Goal: Information Seeking & Learning: Find specific fact

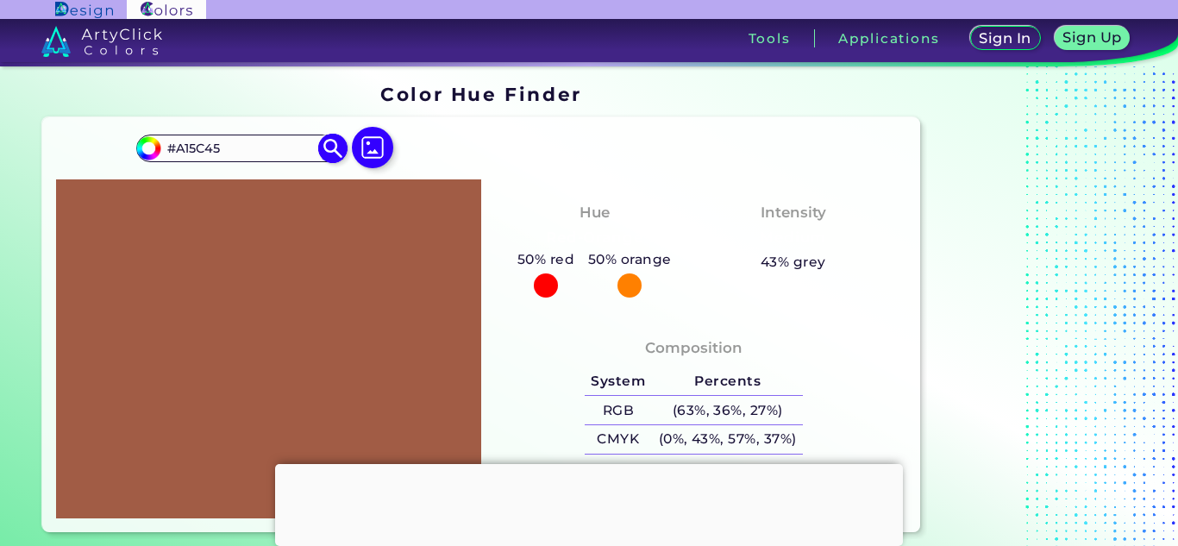
click at [277, 137] on input "#A15C45" at bounding box center [241, 148] width 160 height 23
type input "#"
paste input "A15C45"
type input "#A15C45"
click at [331, 145] on img at bounding box center [333, 149] width 30 height 30
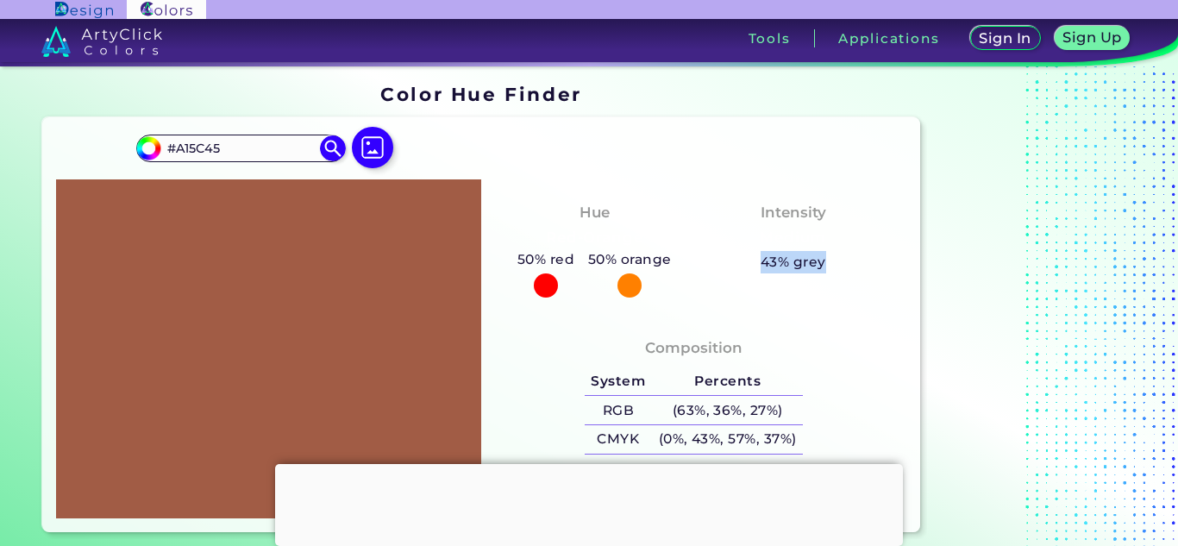
drag, startPoint x: 922, startPoint y: 204, endPoint x: 841, endPoint y: 270, distance: 104.8
click at [841, 270] on section "#a15c45 #A15C45 Acadia ◉ Acid Green ◉ Aero Blue ◉ Alabaster ◉ Albescent White ◉…" at bounding box center [481, 324] width 892 height 429
click at [778, 210] on h4 "Intensity" at bounding box center [794, 212] width 66 height 25
click at [796, 266] on h5 "43% grey" at bounding box center [794, 262] width 66 height 22
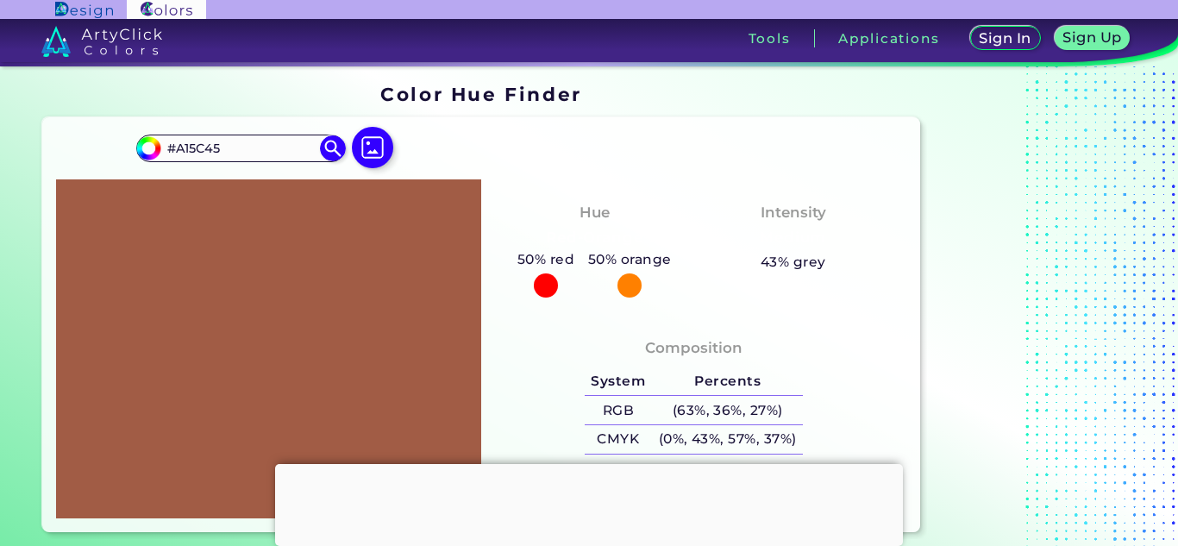
drag, startPoint x: 1167, startPoint y: 145, endPoint x: 1176, endPoint y: 135, distance: 13.4
click at [1176, 135] on section "Color Hue Finder Color Hue Finder #a15c45 #A15C45 Acadia ◉ Acid Green ◉ Aero Bl…" at bounding box center [589, 306] width 1178 height 480
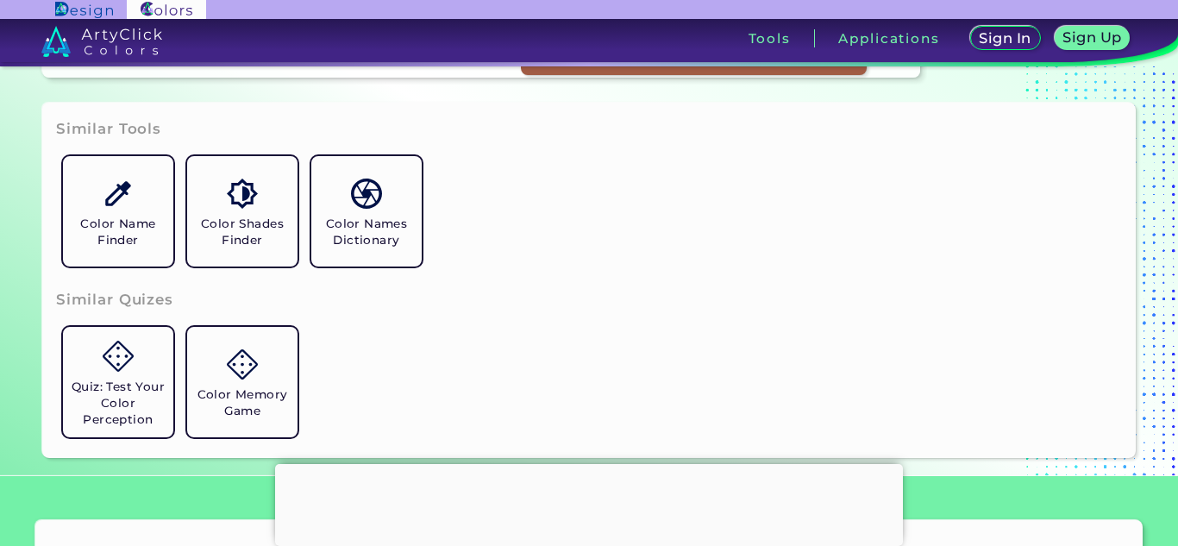
scroll to position [491, 0]
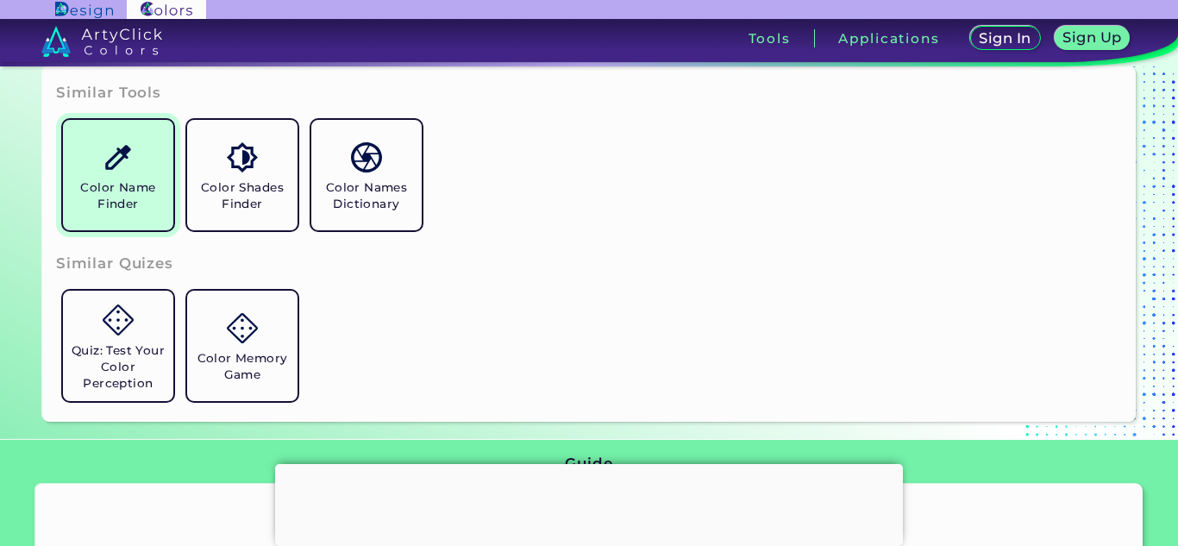
click at [122, 179] on h5 "Color Name Finder" at bounding box center [118, 195] width 97 height 33
